Goal: Information Seeking & Learning: Learn about a topic

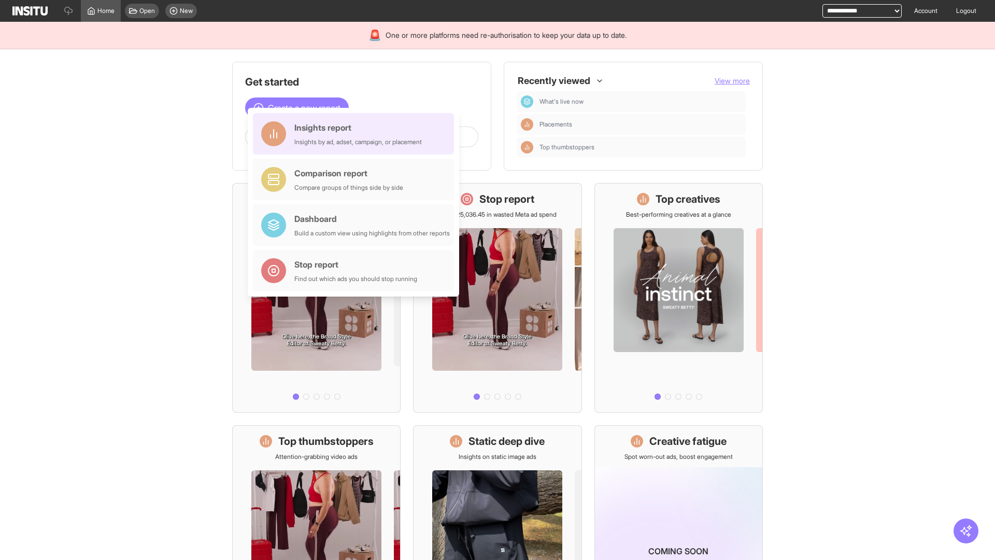
click at [356, 134] on div "Insights report Insights by ad, adset, campaign, or placement" at bounding box center [357, 133] width 127 height 25
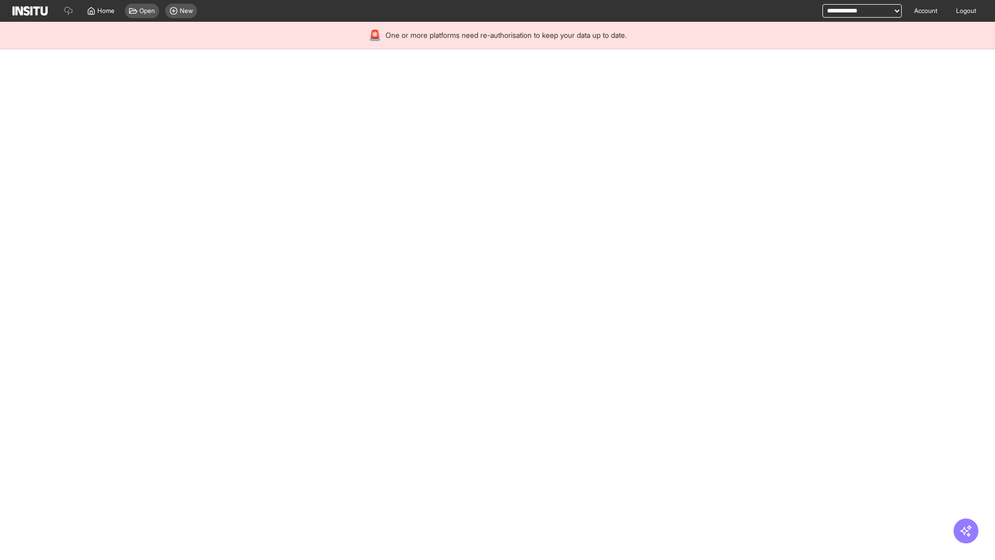
select select "**"
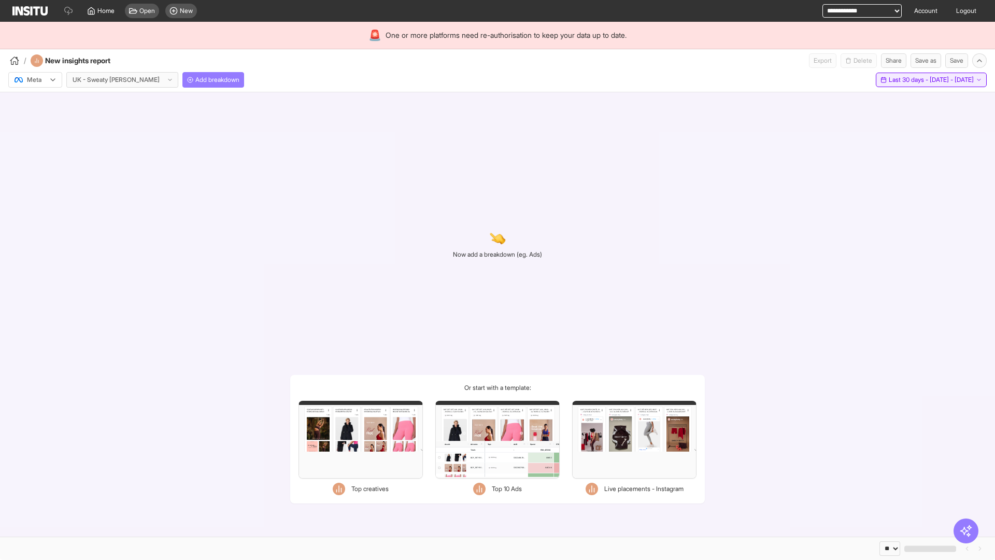
click at [907, 80] on span "Last 30 days - [DATE] - [DATE]" at bounding box center [931, 80] width 85 height 8
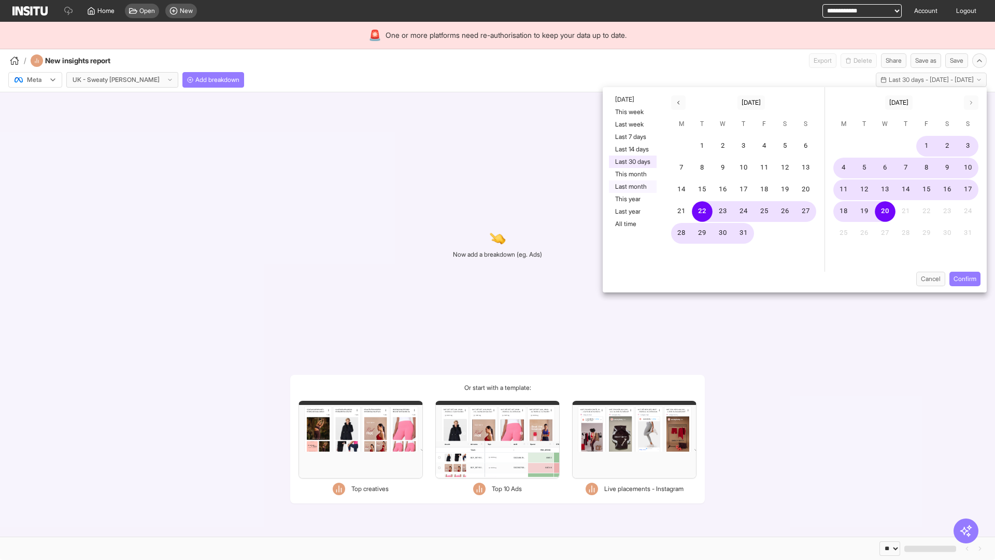
click at [632, 187] on button "Last month" at bounding box center [633, 186] width 48 height 12
